Goal: Task Accomplishment & Management: Manage account settings

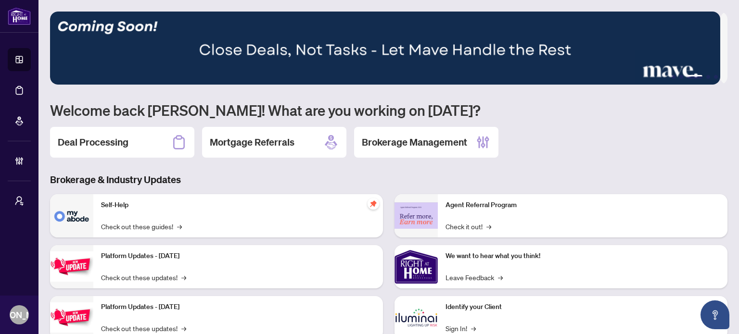
click at [296, 165] on div "1 2 3 4 5 Welcome back [PERSON_NAME]! What are you working on [DATE]? Deal Proc…" at bounding box center [389, 209] width 678 height 394
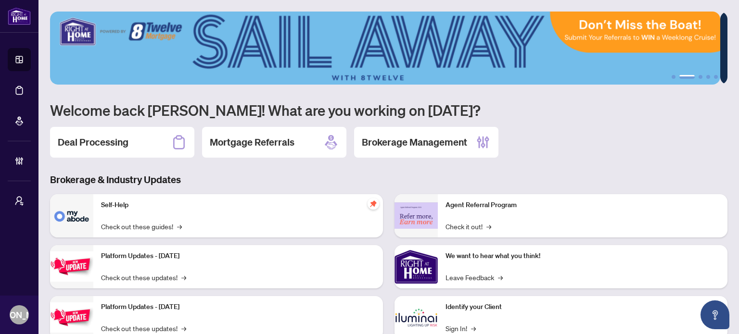
click at [583, 119] on div "1 2 3 4 5 Welcome back [PERSON_NAME]! What are you working on [DATE]? Deal Proc…" at bounding box center [389, 209] width 678 height 394
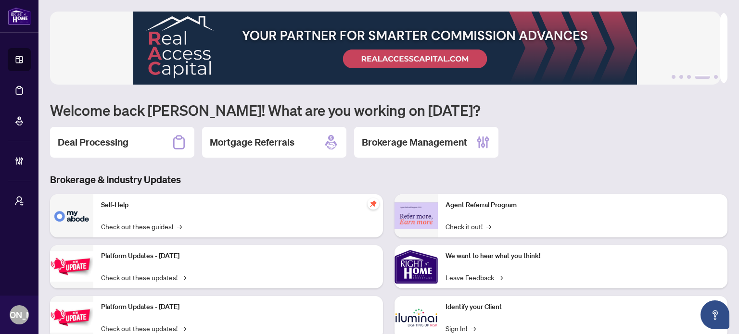
click at [144, 135] on div "Deal Processing" at bounding box center [122, 142] width 144 height 31
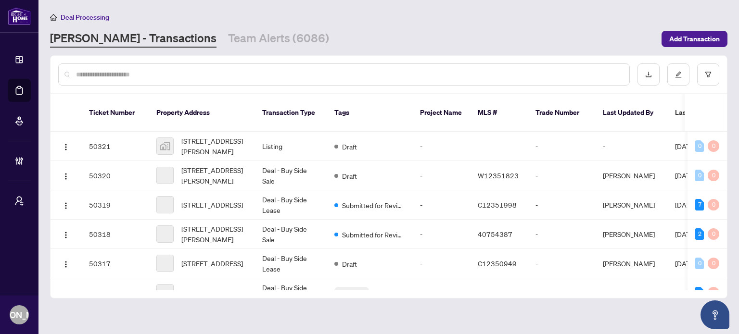
click at [237, 72] on input "text" at bounding box center [349, 74] width 546 height 11
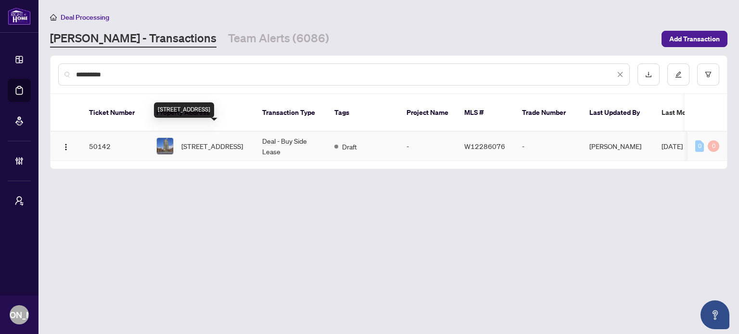
type input "**********"
click at [238, 141] on span "[STREET_ADDRESS]" at bounding box center [212, 146] width 62 height 11
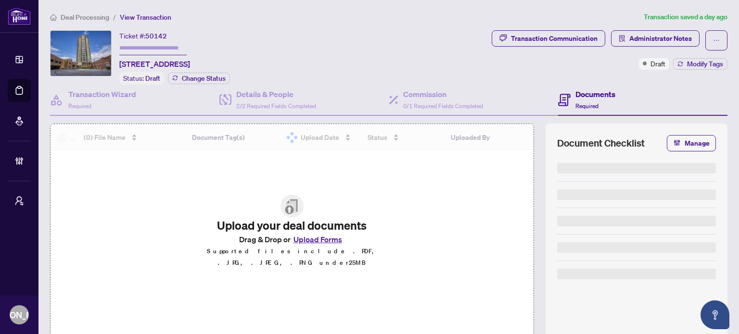
click at [622, 97] on div "Documents Required" at bounding box center [642, 100] width 169 height 31
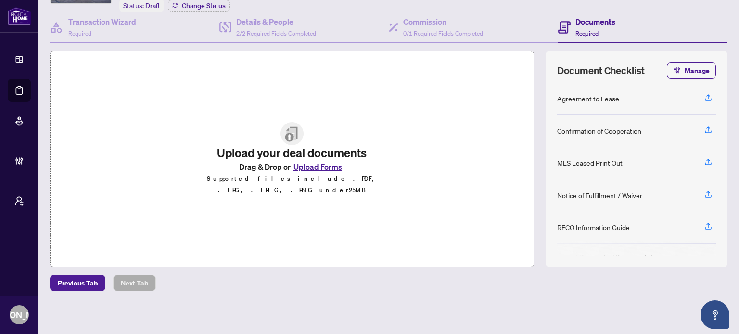
scroll to position [25, 0]
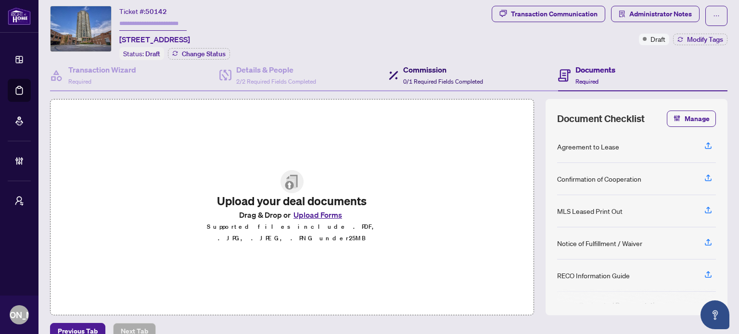
click at [453, 67] on h4 "Commission" at bounding box center [443, 70] width 80 height 12
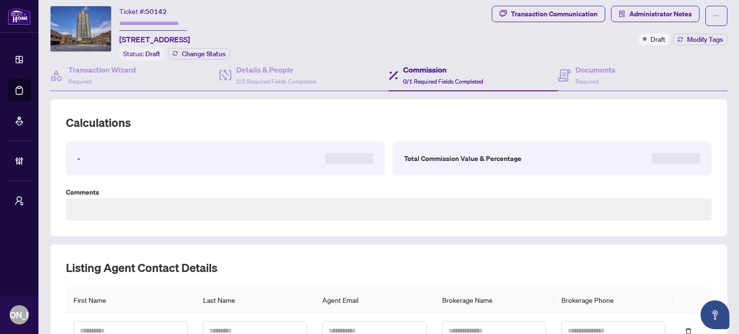
type textarea "**********"
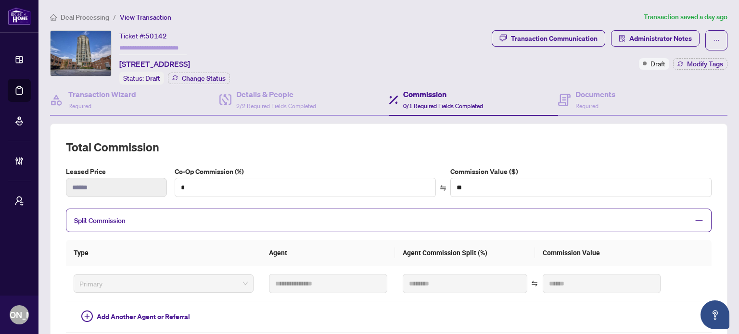
click at [310, 20] on ol "Deal Processing / View Transaction" at bounding box center [345, 17] width 590 height 11
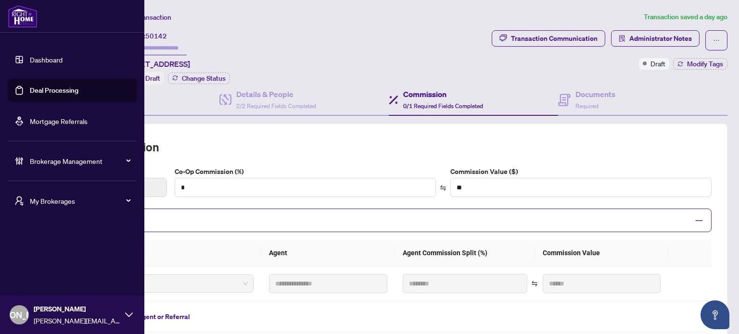
click at [34, 89] on link "Deal Processing" at bounding box center [54, 90] width 49 height 9
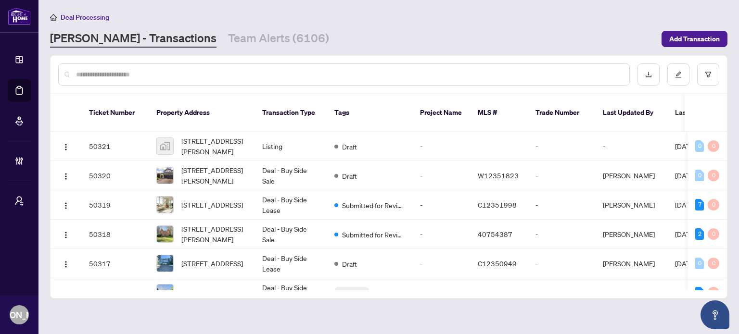
click at [357, 18] on div "Deal Processing" at bounding box center [389, 17] width 678 height 11
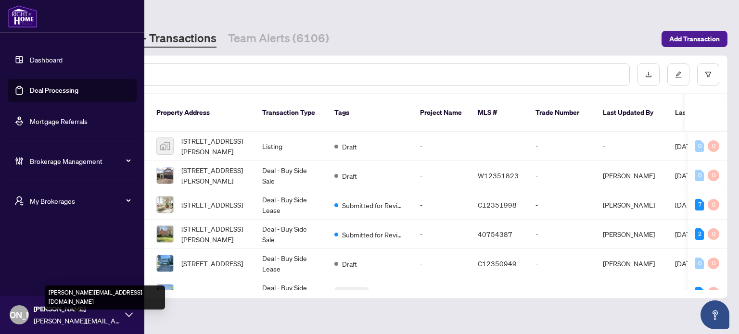
click at [60, 321] on span "[PERSON_NAME][EMAIL_ADDRESS][DOMAIN_NAME]" at bounding box center [77, 321] width 87 height 11
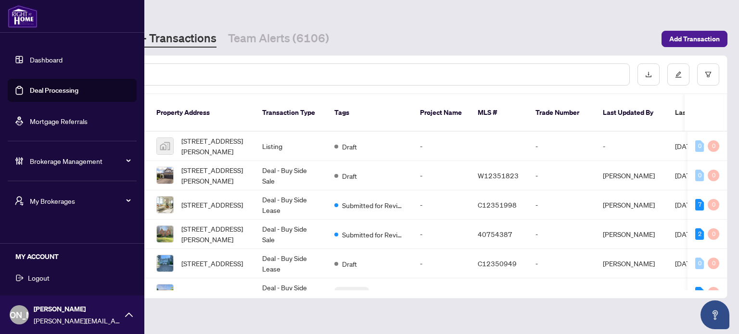
click at [42, 277] on span "Logout" at bounding box center [39, 277] width 22 height 15
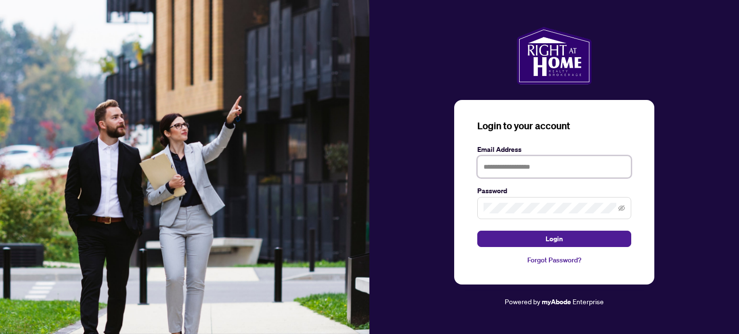
click at [577, 174] on input "text" at bounding box center [554, 167] width 154 height 22
type input "**********"
click at [477, 231] on button "Login" at bounding box center [554, 239] width 154 height 16
